Goal: Task Accomplishment & Management: Manage account settings

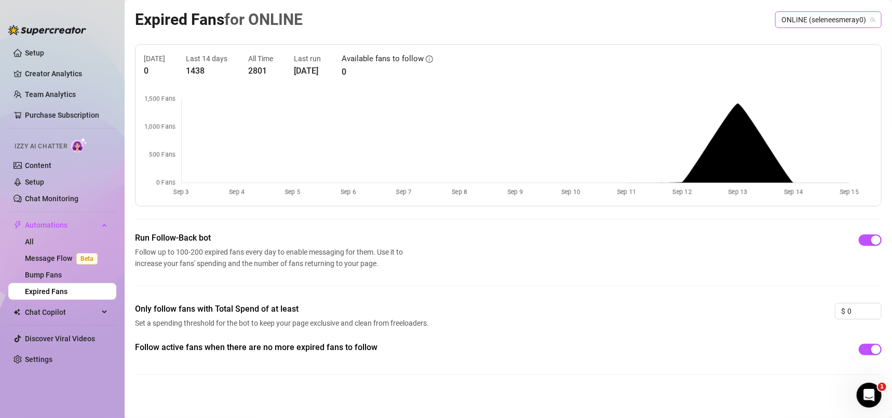
click at [827, 25] on span "ONLINE (seleneesmeray0)" at bounding box center [828, 20] width 94 height 16
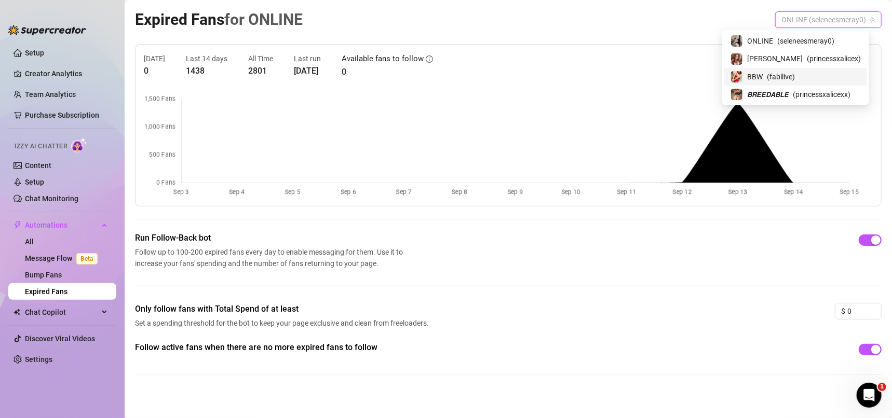
click at [788, 94] on span "𝘽𝙍𝙀𝙀𝘿𝘼𝘽𝙇𝙀" at bounding box center [768, 94] width 42 height 11
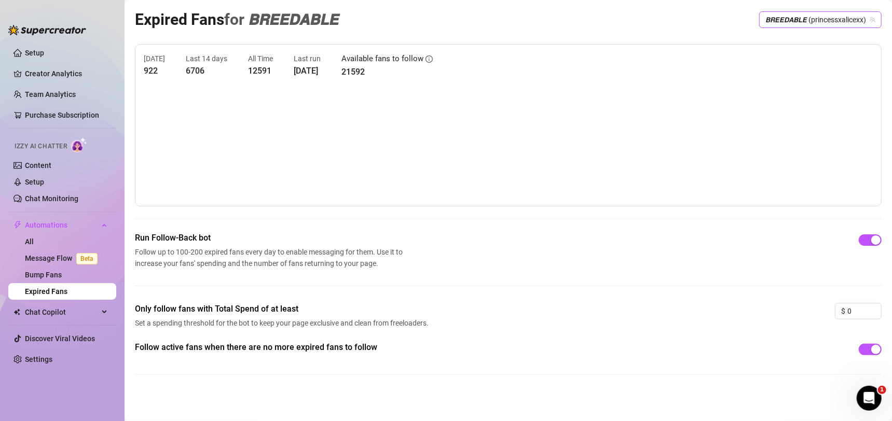
click at [810, 20] on span "𝘽𝙍𝙀𝙀𝘿𝘼𝘽𝙇𝙀 (princessxalicexx)" at bounding box center [820, 20] width 110 height 16
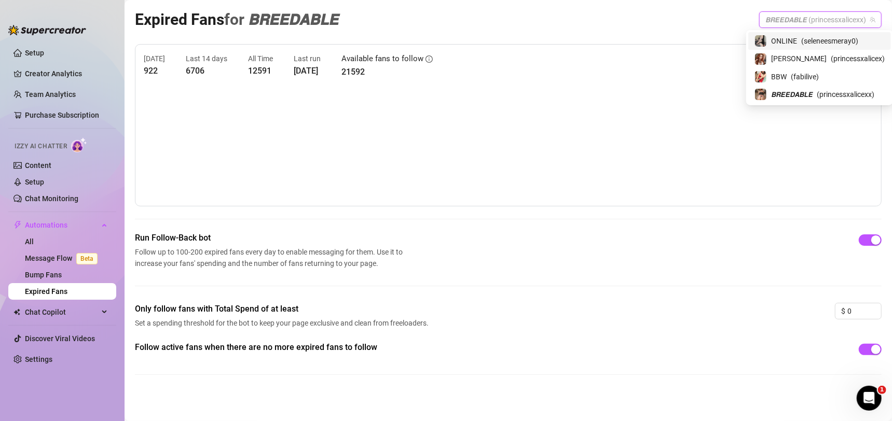
click at [810, 39] on span "( seleneesmeray0 )" at bounding box center [829, 40] width 57 height 11
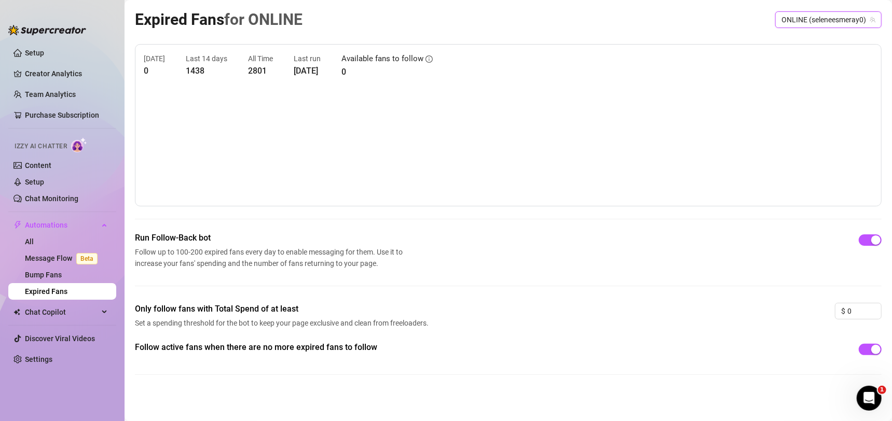
click at [820, 24] on span "ONLINE (seleneesmeray0)" at bounding box center [829, 20] width 94 height 16
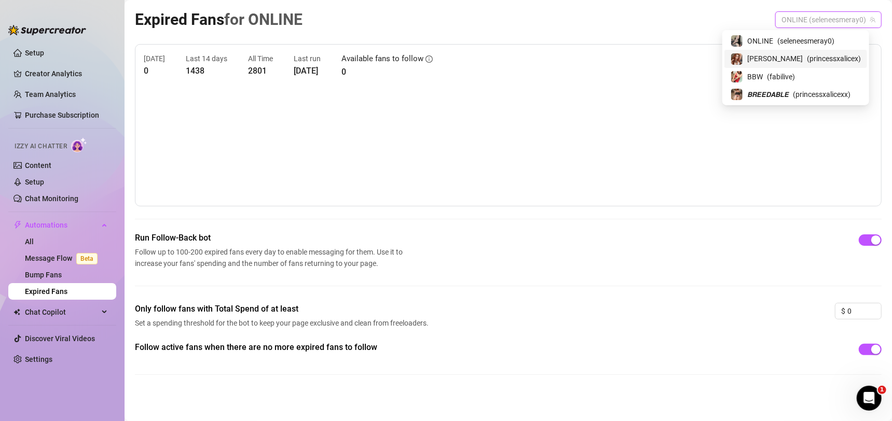
click at [812, 53] on span "( princessxalicex )" at bounding box center [834, 58] width 54 height 11
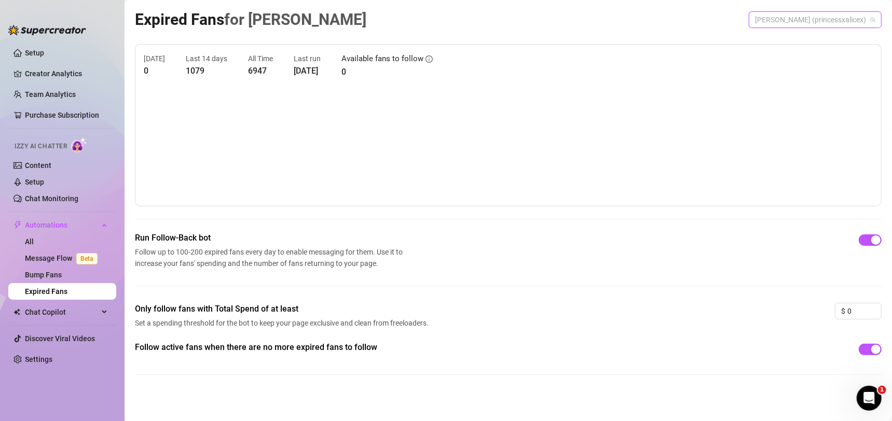
click at [823, 25] on span "[PERSON_NAME] (princessxalicex)" at bounding box center [815, 20] width 120 height 16
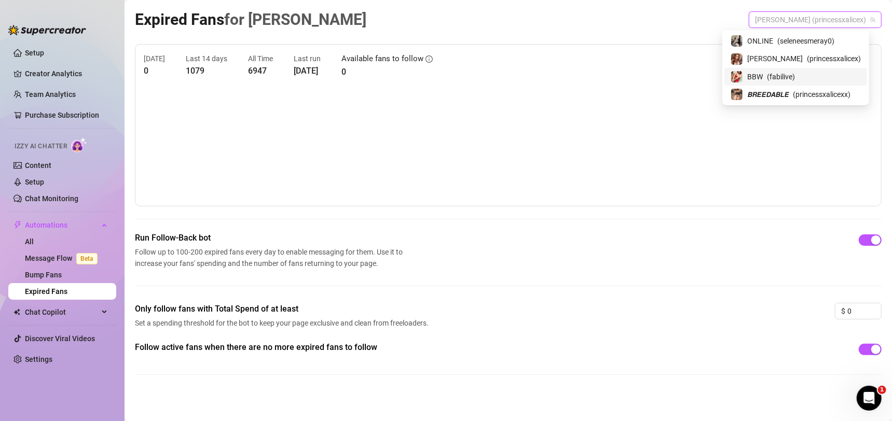
click at [820, 72] on div "BBW ( fabilive )" at bounding box center [796, 77] width 130 height 12
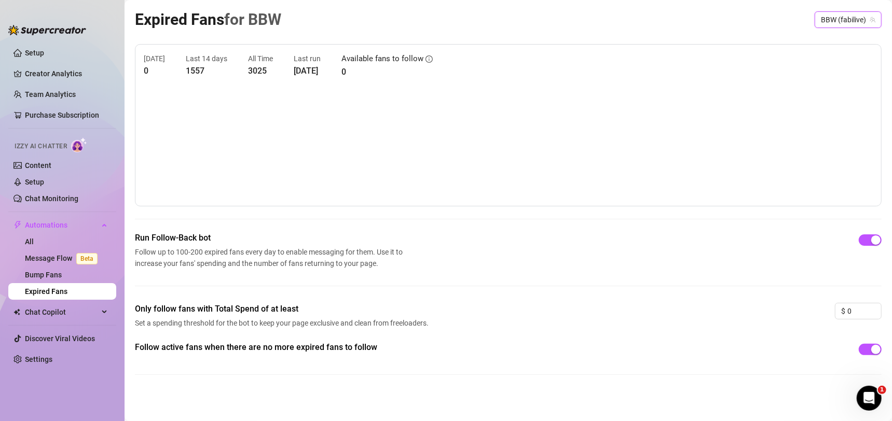
click at [831, 24] on span "BBW (fabilive)" at bounding box center [848, 20] width 54 height 16
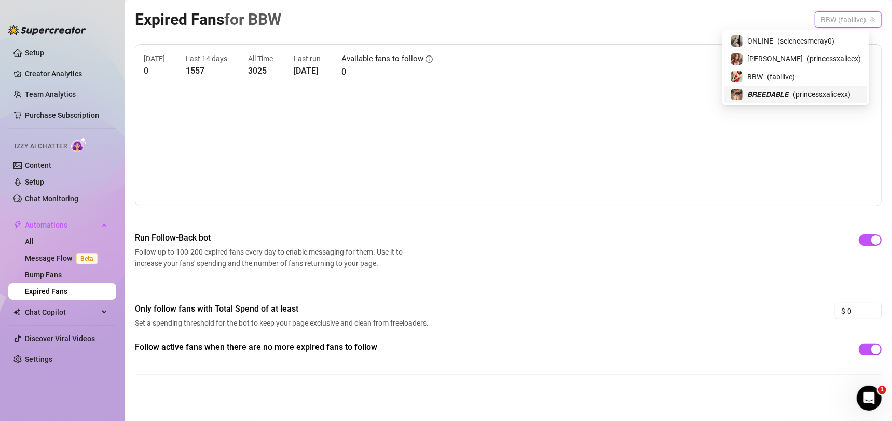
click at [816, 92] on span "( princessxalicexx )" at bounding box center [822, 94] width 58 height 11
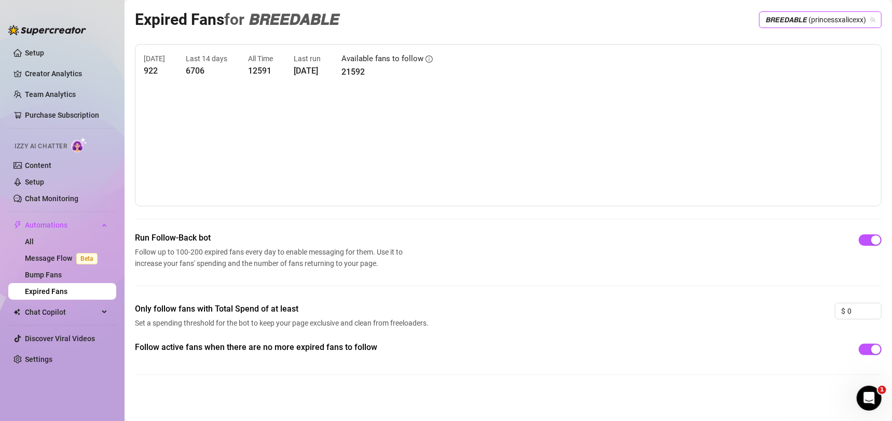
click at [702, 28] on div "Expired Fans for 𝘽𝙍𝙀𝙀𝘿𝘼𝘽𝙇𝙀 𝘽𝙍𝙀𝙀𝘿𝘼𝘽𝙇𝙀 (princessxalicexx) 𝘽𝙍𝙀𝙀𝘿𝘼𝘽𝙇𝙀 (princessxali…" at bounding box center [508, 19] width 747 height 24
click at [44, 51] on link "Setup" at bounding box center [34, 53] width 19 height 8
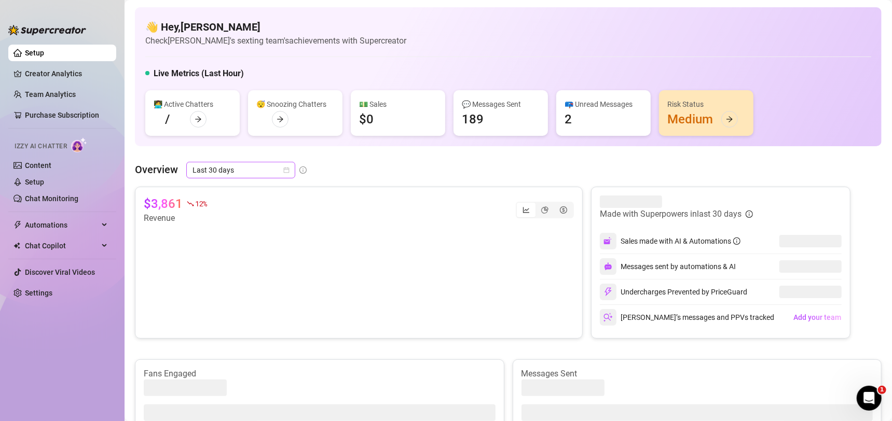
click at [271, 171] on span "Last 30 days" at bounding box center [241, 170] width 97 height 16
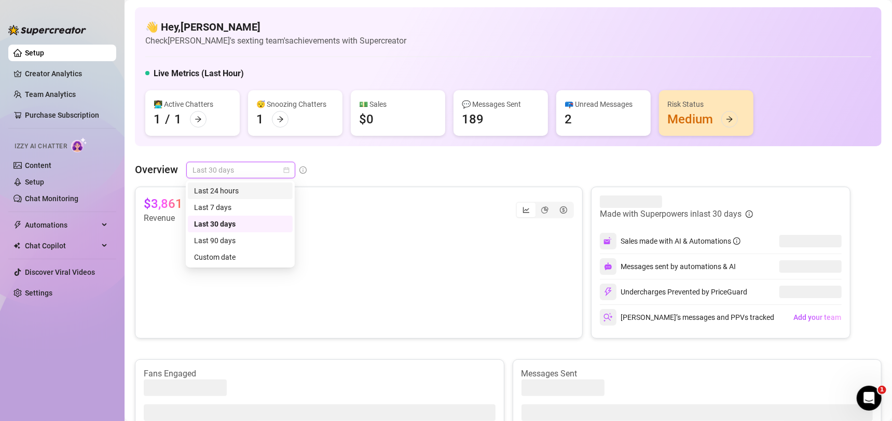
click at [243, 193] on div "Last 24 hours" at bounding box center [240, 190] width 92 height 11
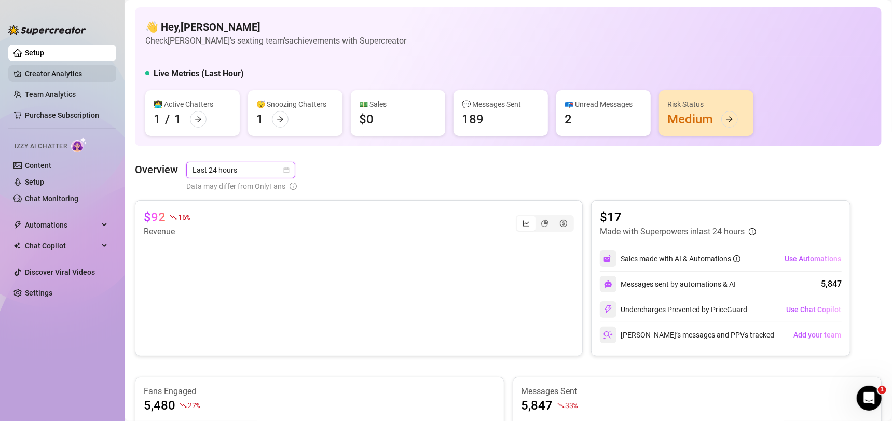
click at [80, 72] on link "Creator Analytics" at bounding box center [66, 73] width 83 height 17
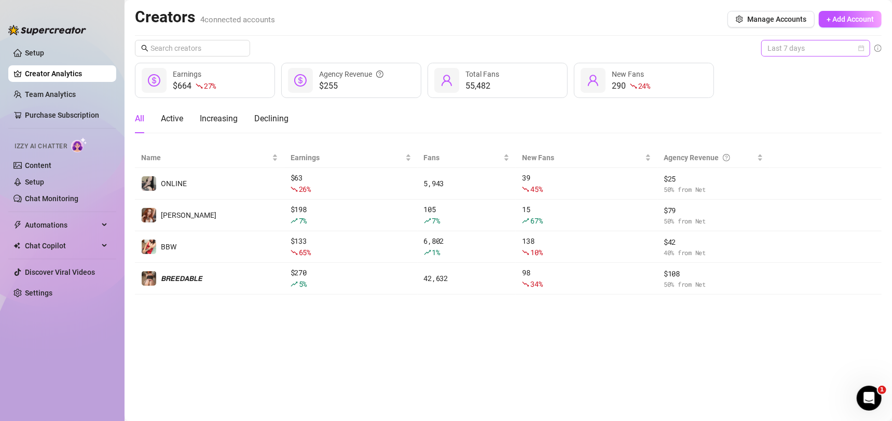
click at [856, 44] on span "Last 7 days" at bounding box center [816, 48] width 97 height 16
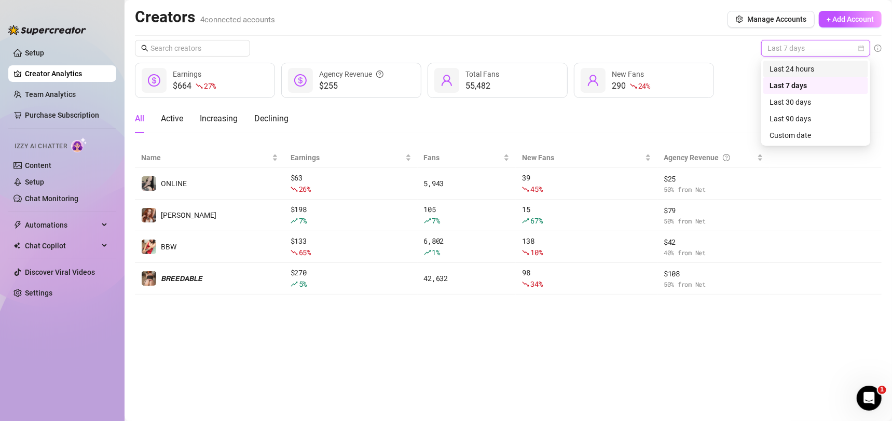
click at [825, 65] on div "Last 24 hours" at bounding box center [816, 68] width 92 height 11
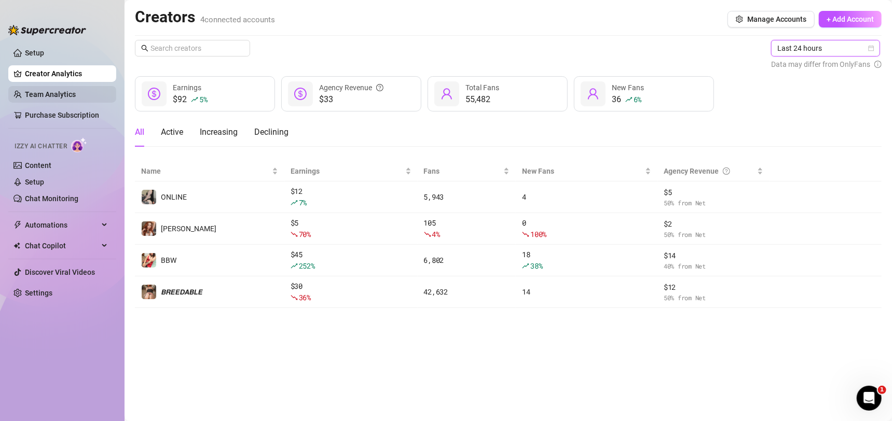
click at [76, 90] on link "Team Analytics" at bounding box center [50, 94] width 51 height 8
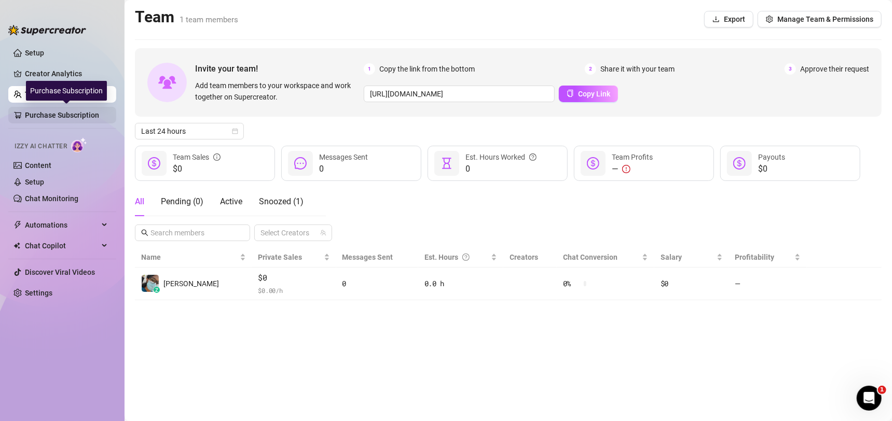
click at [90, 113] on link "Purchase Subscription" at bounding box center [66, 115] width 83 height 17
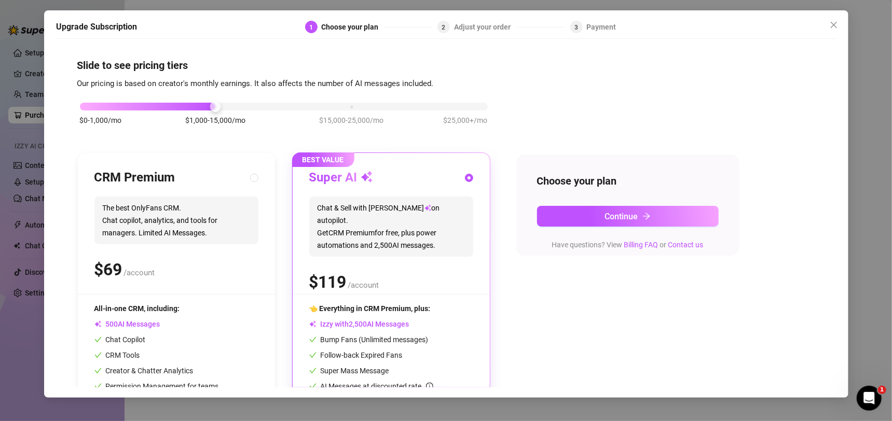
click at [839, 24] on span "Close" at bounding box center [834, 25] width 17 height 8
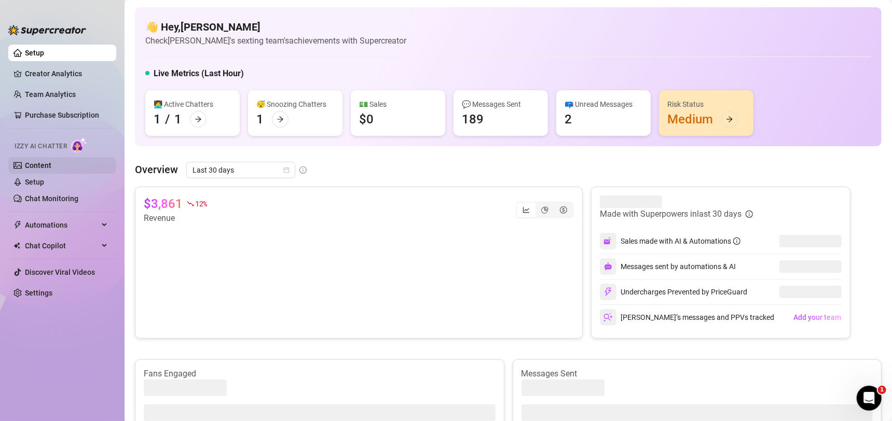
click at [50, 163] on link "Content" at bounding box center [38, 165] width 26 height 8
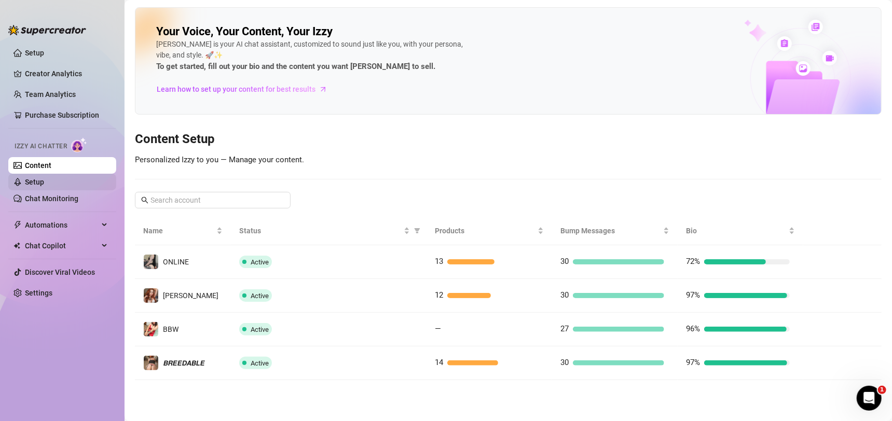
click at [44, 183] on link "Setup" at bounding box center [34, 182] width 19 height 8
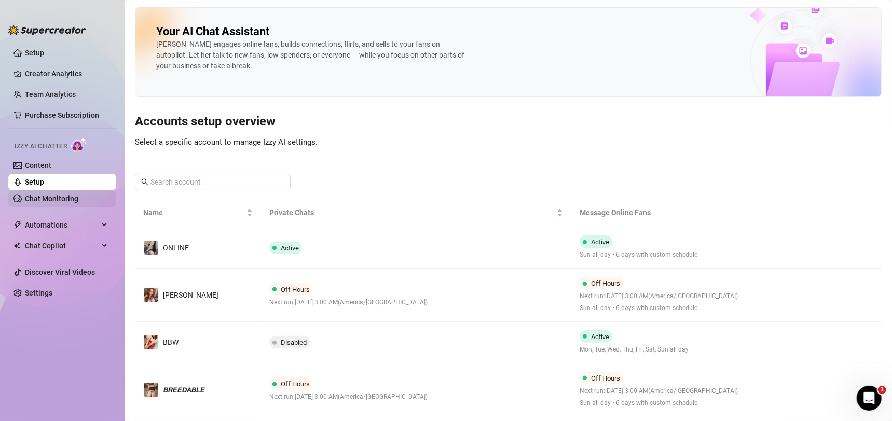
click at [62, 195] on link "Chat Monitoring" at bounding box center [51, 199] width 53 height 8
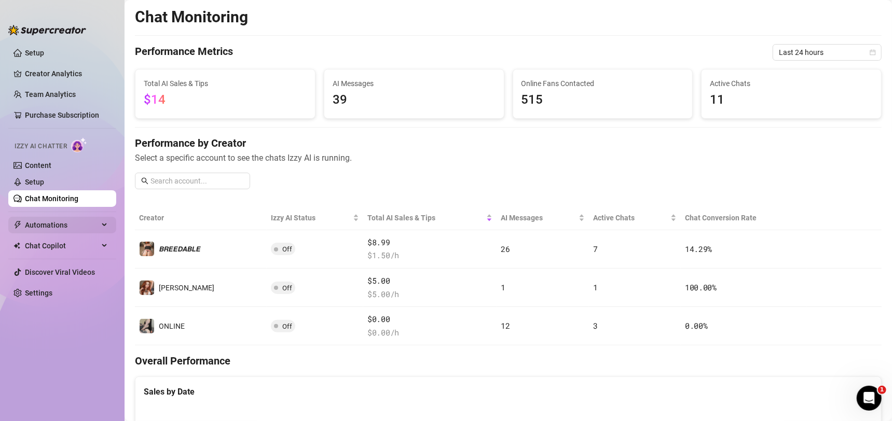
click at [32, 224] on span "Automations" at bounding box center [62, 225] width 74 height 17
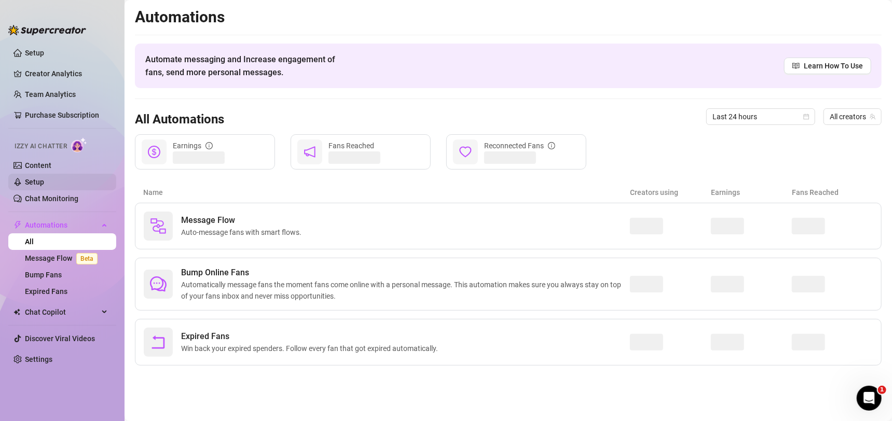
click at [44, 186] on link "Setup" at bounding box center [34, 182] width 19 height 8
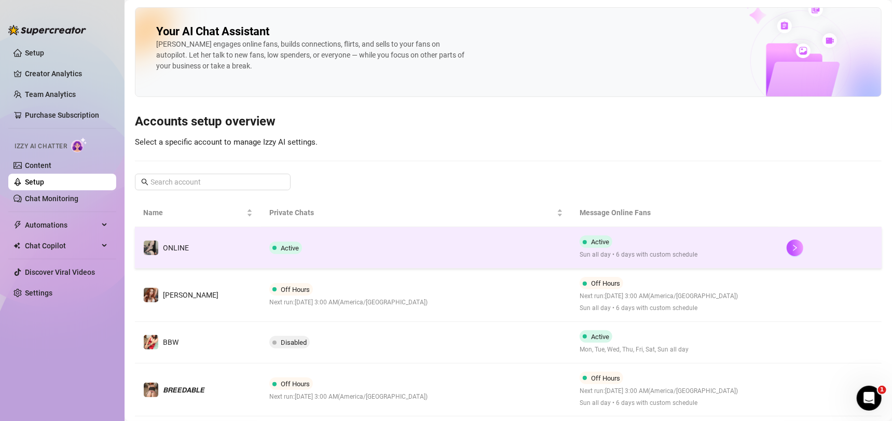
click at [475, 235] on td "Active" at bounding box center [416, 248] width 310 height 42
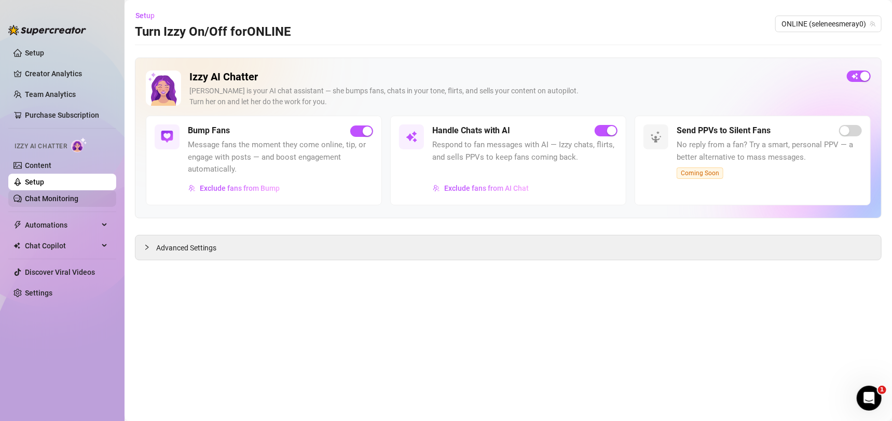
click at [147, 17] on span "Setup" at bounding box center [144, 15] width 19 height 8
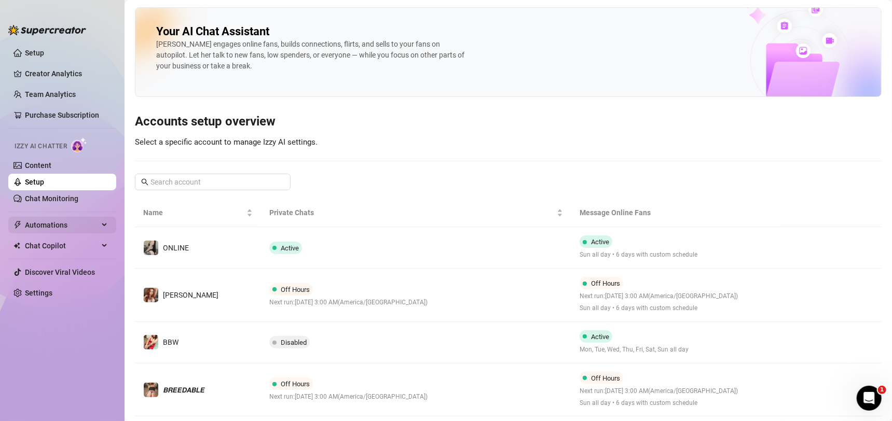
click at [66, 224] on span "Automations" at bounding box center [62, 225] width 74 height 17
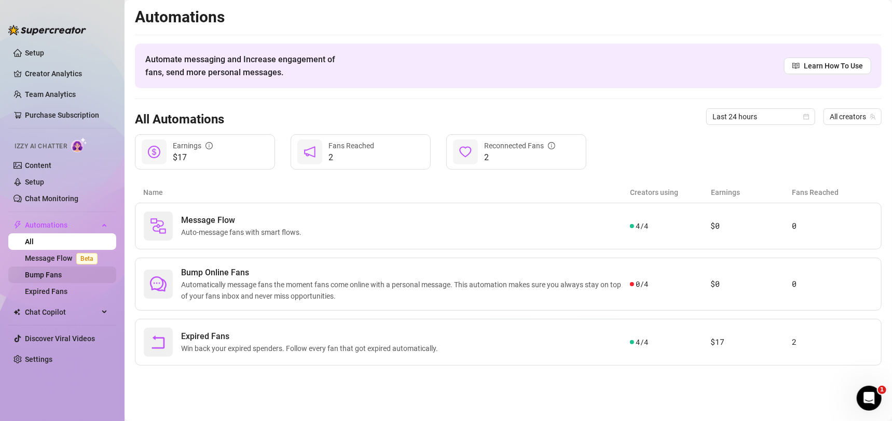
click at [39, 271] on link "Bump Fans" at bounding box center [43, 275] width 37 height 8
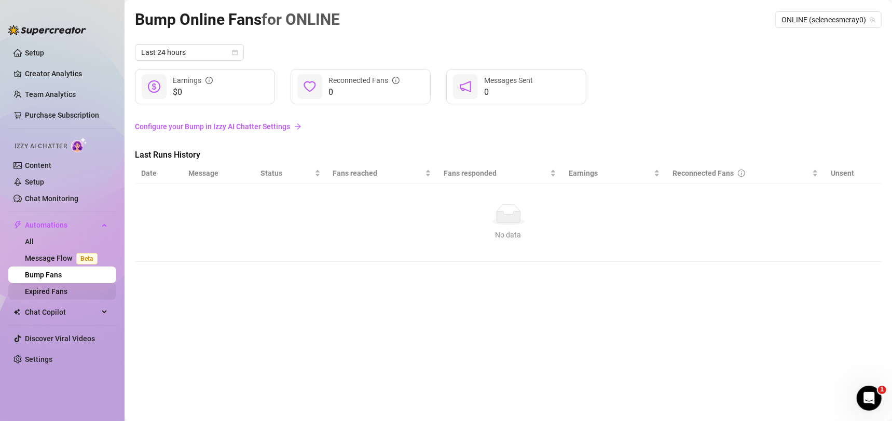
click at [49, 290] on link "Expired Fans" at bounding box center [46, 292] width 43 height 8
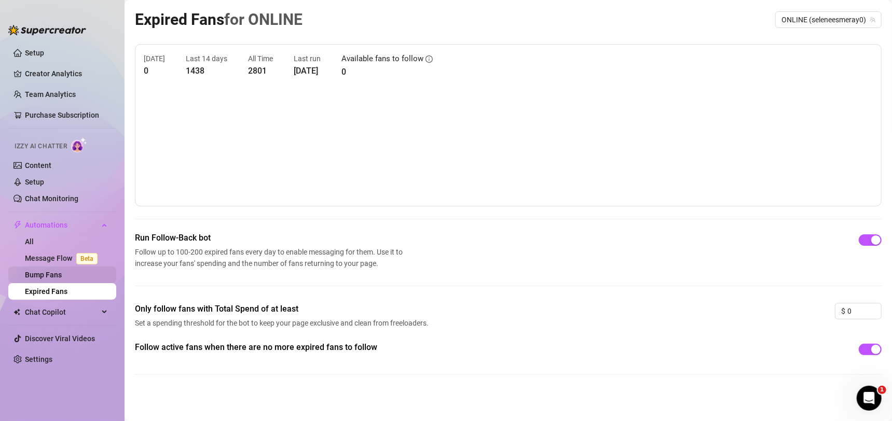
click at [62, 276] on link "Bump Fans" at bounding box center [43, 275] width 37 height 8
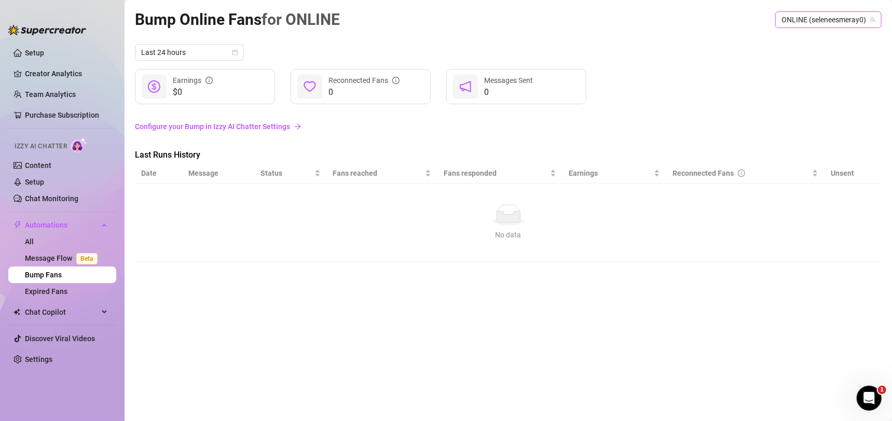
click at [812, 16] on span "ONLINE (seleneesmeray0)" at bounding box center [829, 20] width 94 height 16
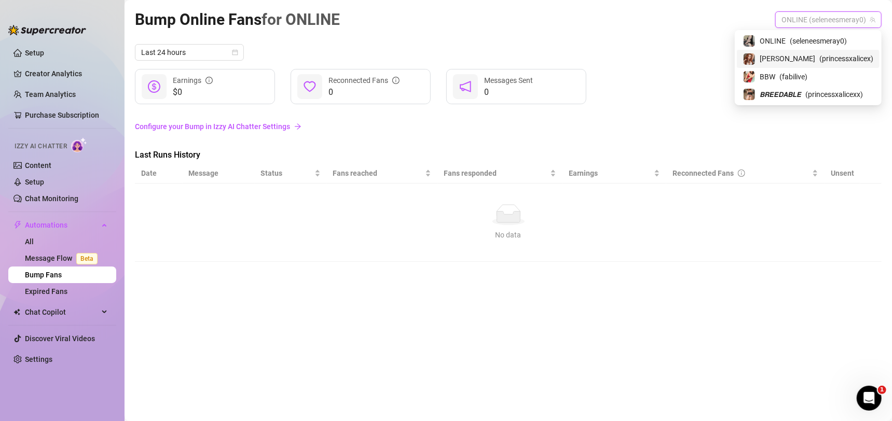
click at [819, 53] on span "( princessxalicex )" at bounding box center [846, 58] width 54 height 11
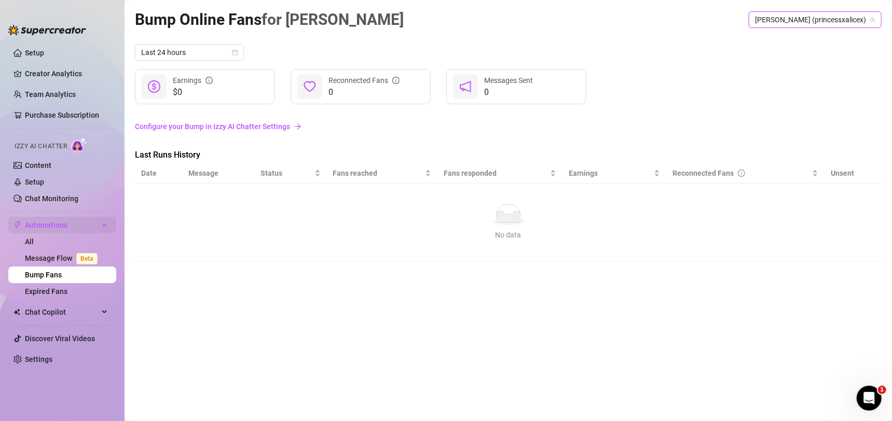
click at [69, 229] on span "Automations" at bounding box center [62, 225] width 74 height 17
